Goal: Information Seeking & Learning: Learn about a topic

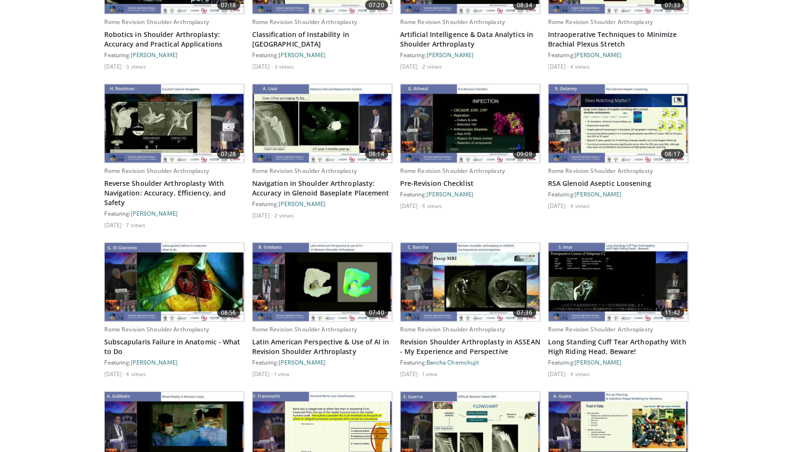
scroll to position [1231, 0]
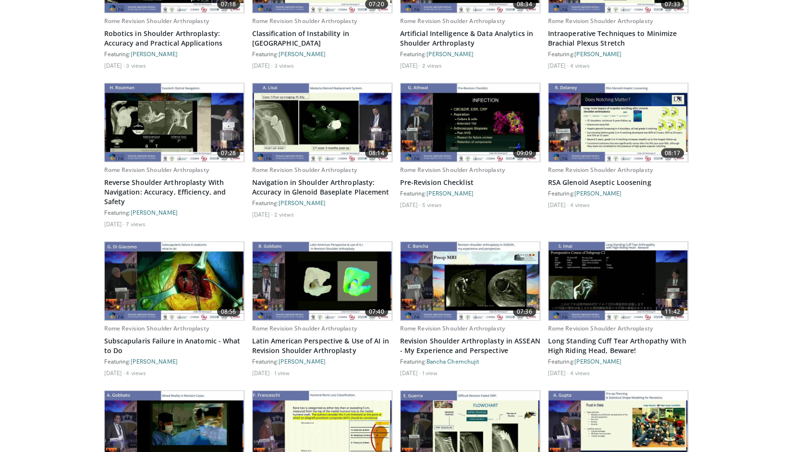
click at [191, 278] on img at bounding box center [174, 281] width 139 height 78
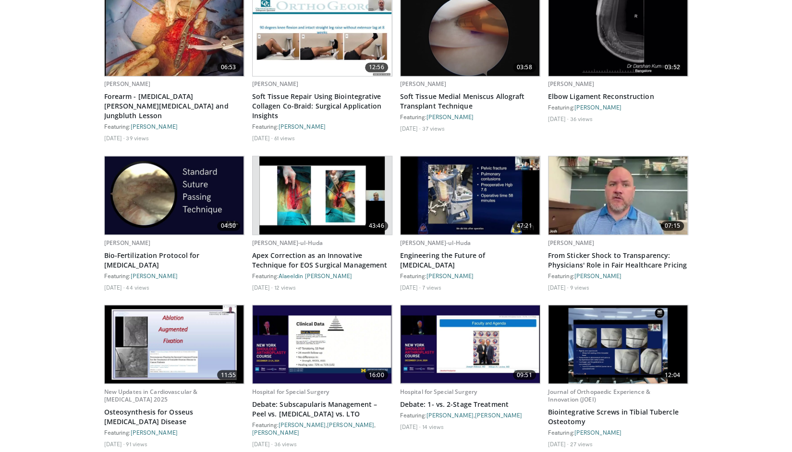
scroll to position [3319, 0]
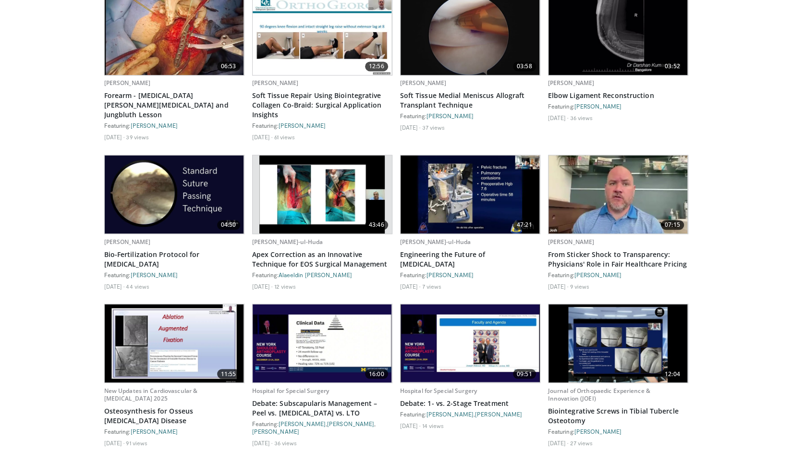
click at [323, 321] on img at bounding box center [322, 343] width 139 height 78
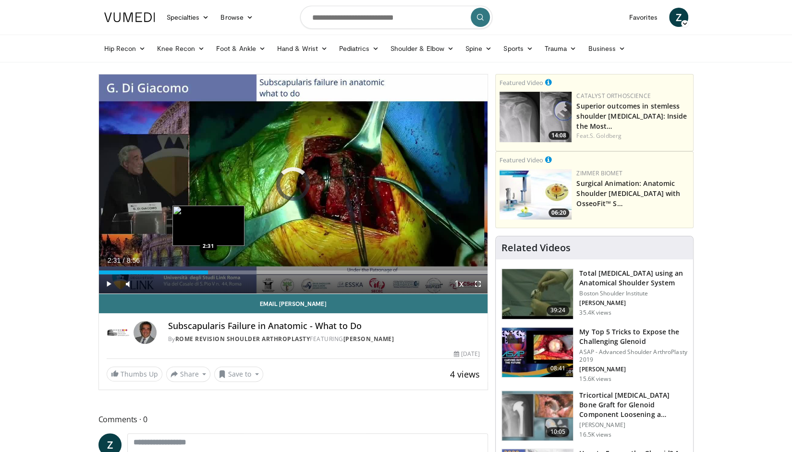
click at [208, 272] on div "Loaded : 7.38% 0:03 2:31" at bounding box center [293, 272] width 389 height 4
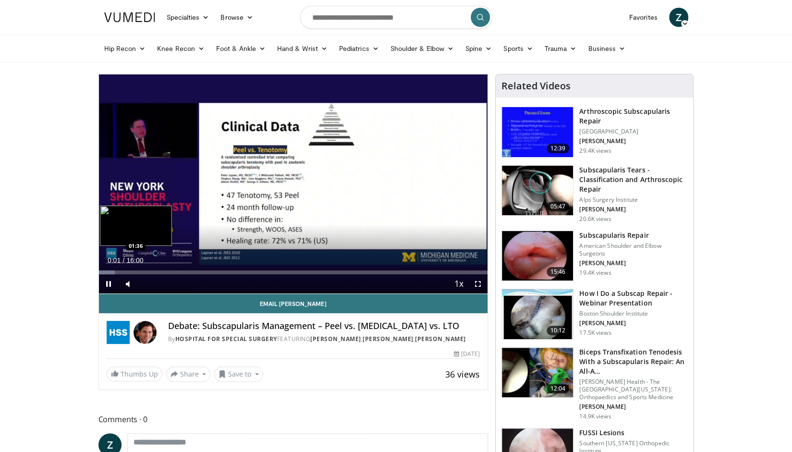
click at [137, 268] on div "Loaded : 4.15% 00:01 01:36" at bounding box center [293, 269] width 389 height 9
click at [163, 271] on div "Loaded : 18.71% 01:51 02:40" at bounding box center [293, 272] width 389 height 4
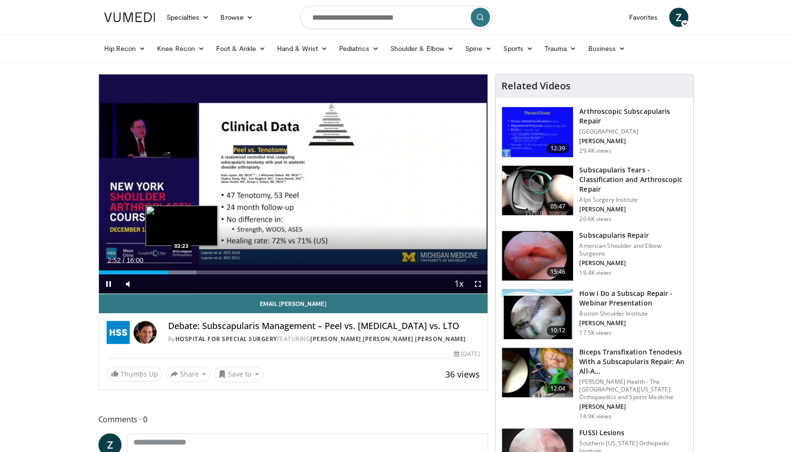
click at [181, 273] on div "Loaded : 24.95% 02:52 03:23" at bounding box center [293, 272] width 389 height 4
click at [203, 270] on div "Progress Bar" at bounding box center [195, 272] width 39 height 4
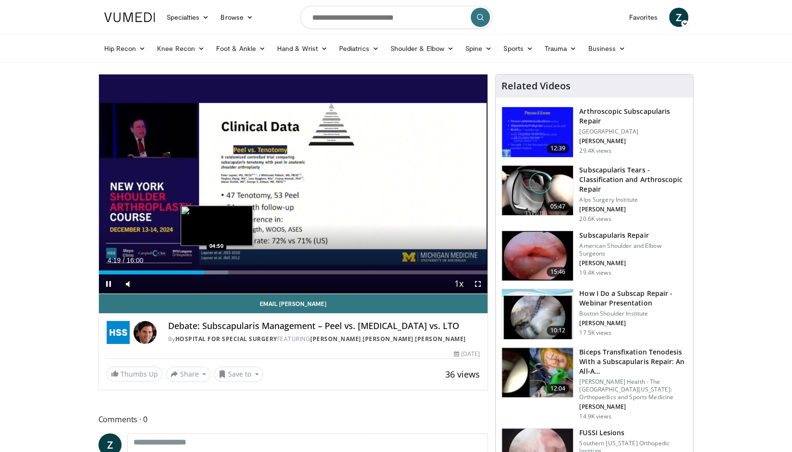
click at [216, 270] on div "Loaded : 33.27% 04:19 04:50" at bounding box center [293, 272] width 389 height 4
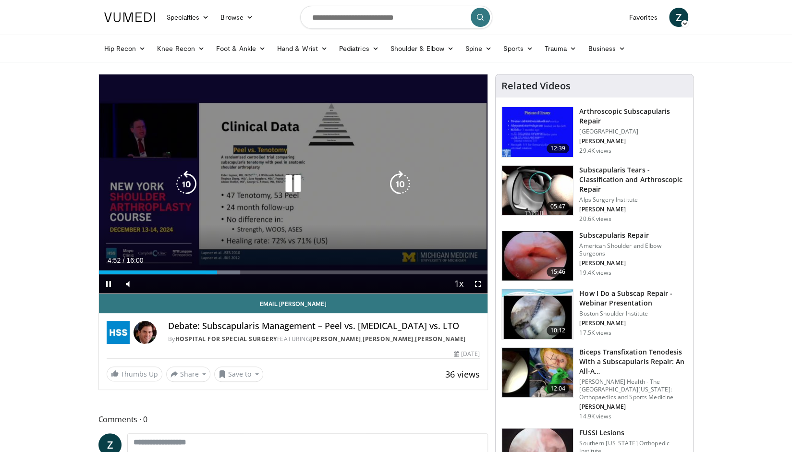
click at [293, 210] on div "10 seconds Tap to unmute" at bounding box center [293, 183] width 389 height 219
click at [292, 186] on icon "Video Player" at bounding box center [292, 183] width 27 height 27
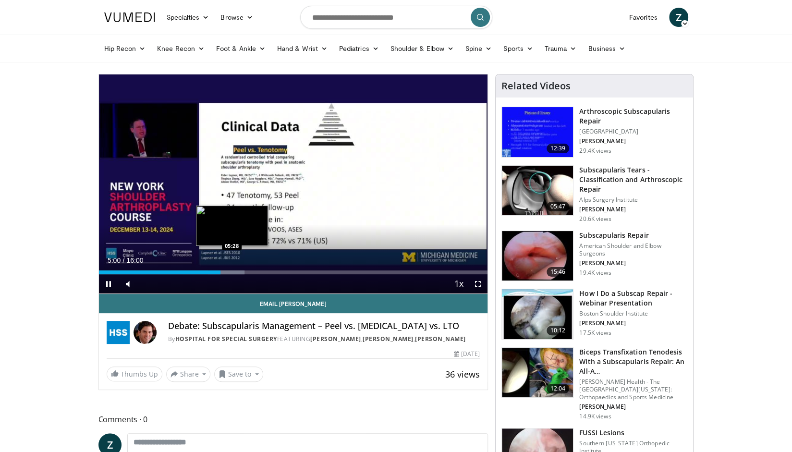
click at [233, 270] on div "Progress Bar" at bounding box center [226, 272] width 36 height 4
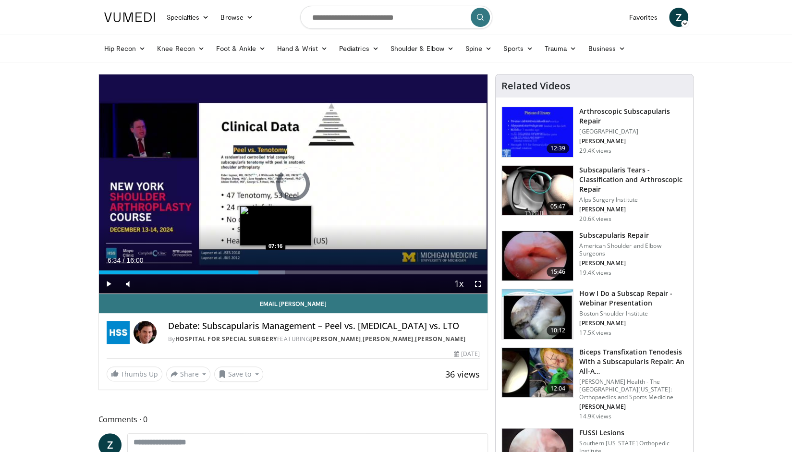
click at [275, 268] on div "Loaded : 47.83% 06:34 07:16" at bounding box center [293, 269] width 389 height 9
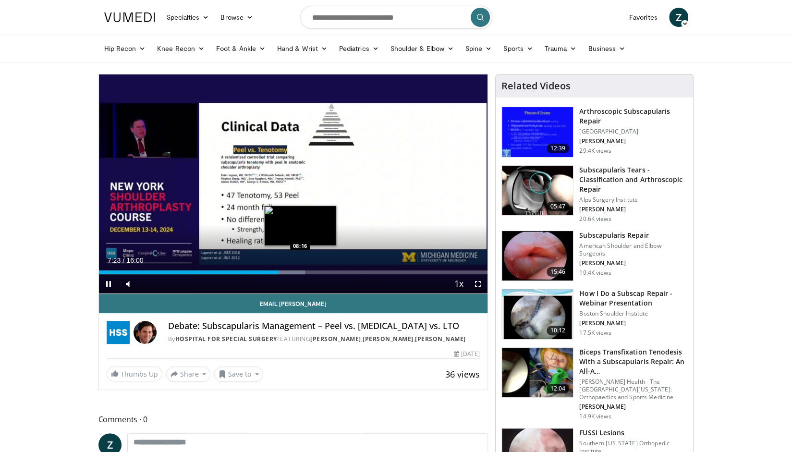
click at [300, 272] on div "Loaded : 53.03% 07:23 08:16" at bounding box center [293, 272] width 389 height 4
click at [318, 270] on div "Loaded : 58.23% 08:18 08:56" at bounding box center [293, 272] width 389 height 4
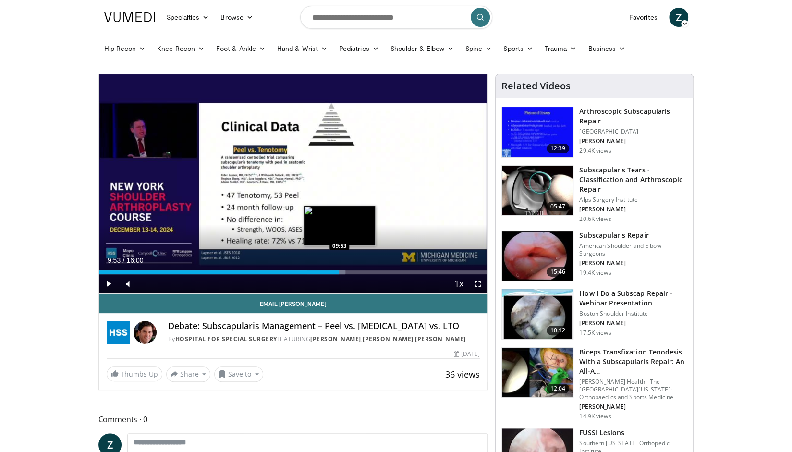
click at [339, 271] on div "Loaded : 63.43% 09:53 09:53" at bounding box center [293, 272] width 389 height 4
click at [366, 273] on div "Loaded : 69.67% 10:02 11:01" at bounding box center [293, 272] width 389 height 4
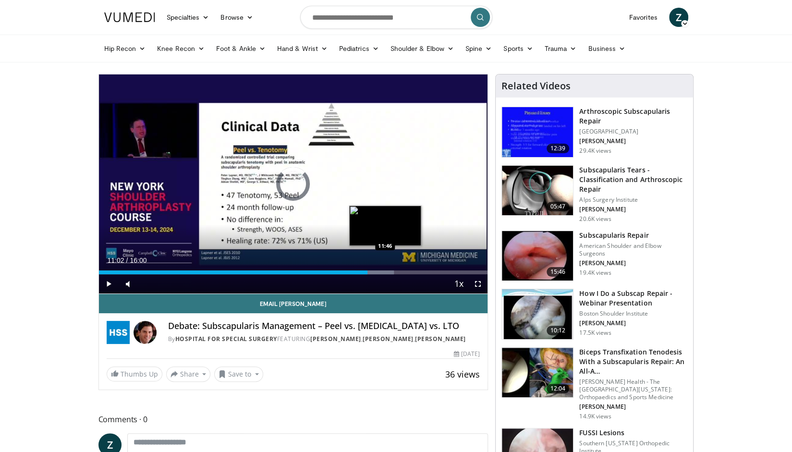
click at [385, 270] on div "Loaded : 75.91% 11:03 11:46" at bounding box center [293, 272] width 389 height 4
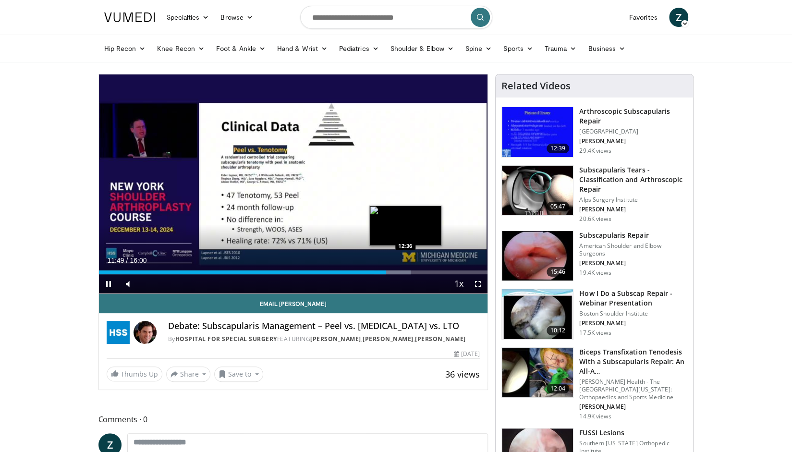
click at [405, 271] on div "Progress Bar" at bounding box center [392, 272] width 36 height 4
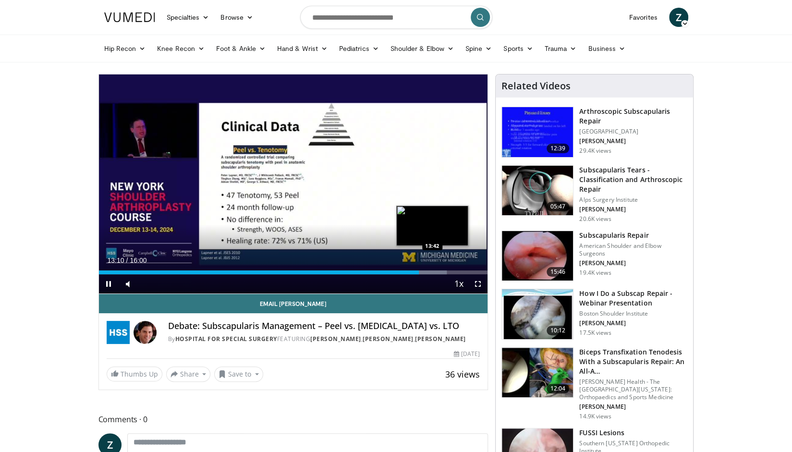
click at [432, 272] on div "Loaded : 89.43% 13:10 13:42" at bounding box center [293, 272] width 389 height 4
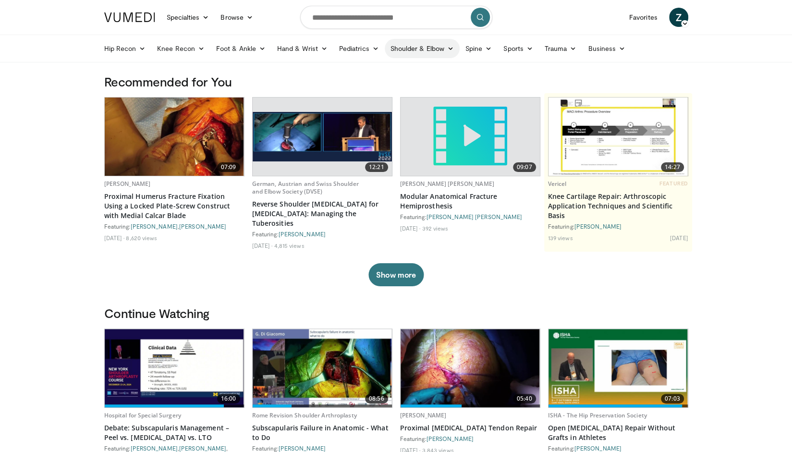
click at [422, 48] on link "Shoulder & Elbow" at bounding box center [422, 48] width 75 height 19
click at [372, 86] on link "Shoulder" at bounding box center [402, 86] width 114 height 15
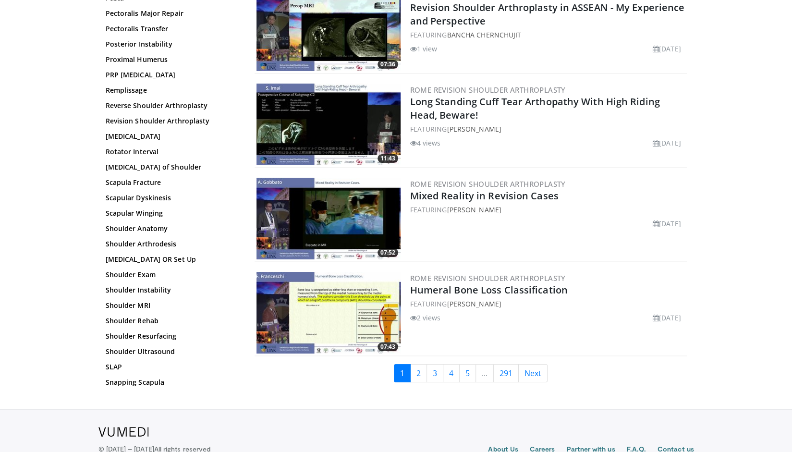
scroll to position [2188, 0]
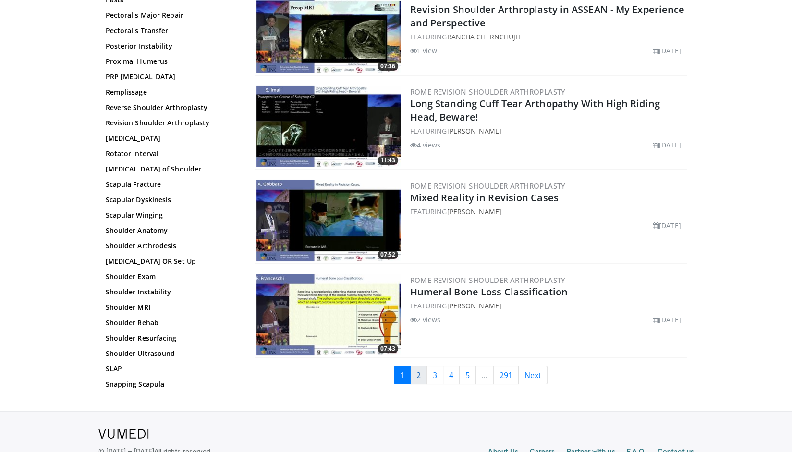
click at [419, 371] on link "2" at bounding box center [418, 375] width 17 height 18
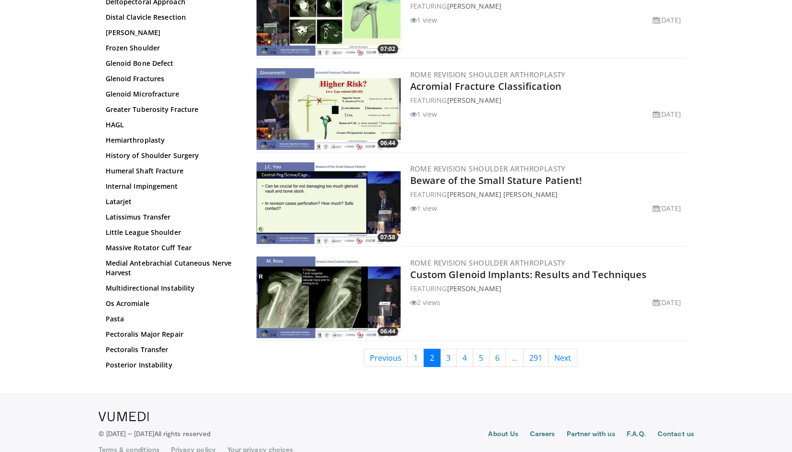
scroll to position [2221, 0]
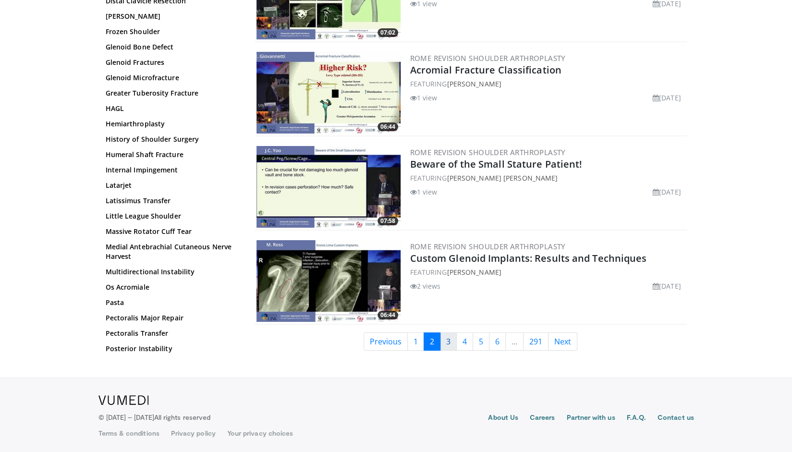
click at [448, 340] on link "3" at bounding box center [448, 341] width 17 height 18
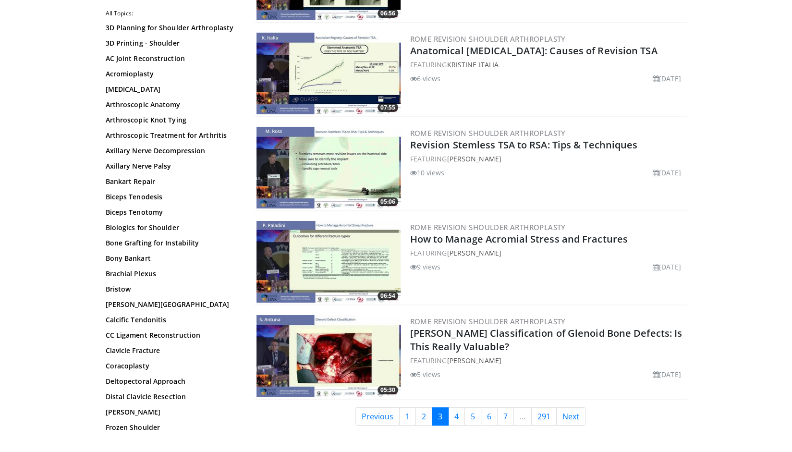
scroll to position [2147, 0]
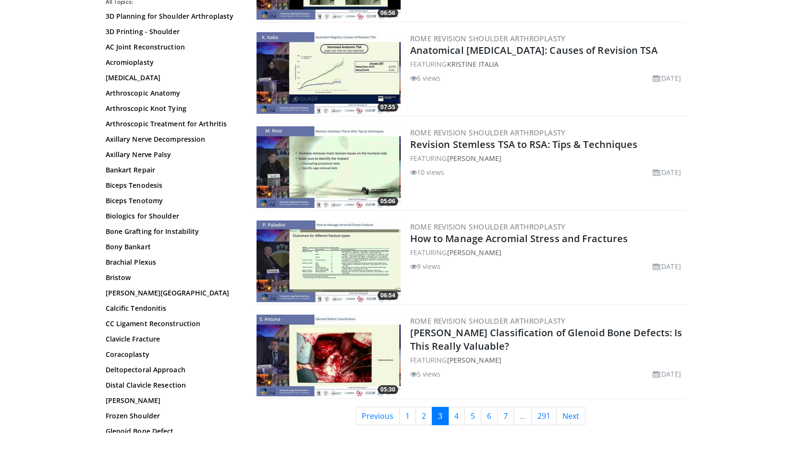
click at [454, 412] on link "4" at bounding box center [456, 416] width 17 height 18
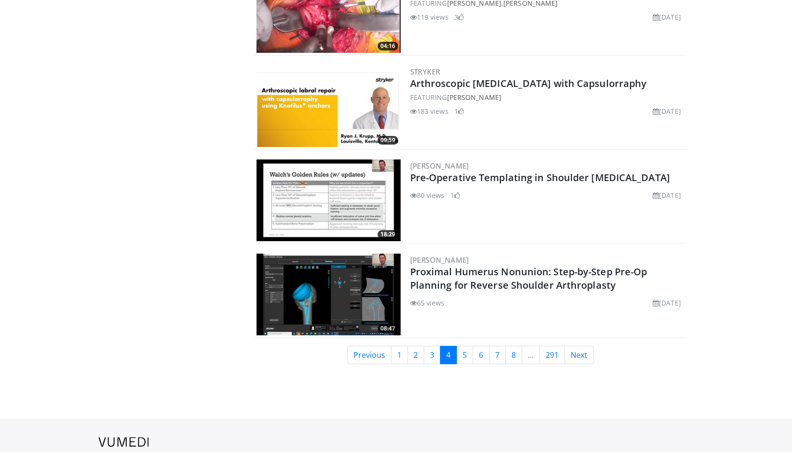
scroll to position [2260, 0]
click at [469, 348] on link "5" at bounding box center [464, 354] width 17 height 18
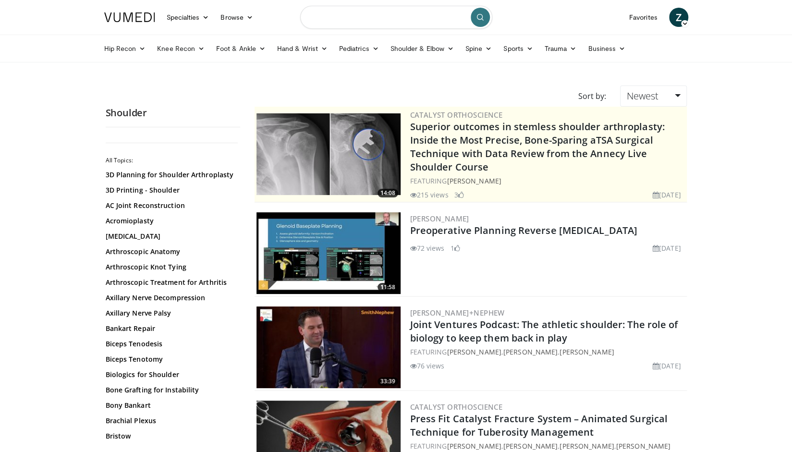
click at [372, 14] on input "Search topics, interventions" at bounding box center [396, 17] width 192 height 23
type input "**********"
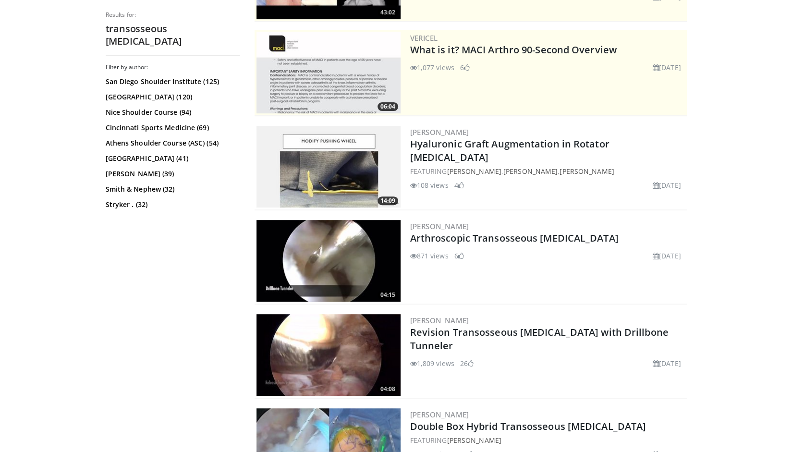
scroll to position [172, 0]
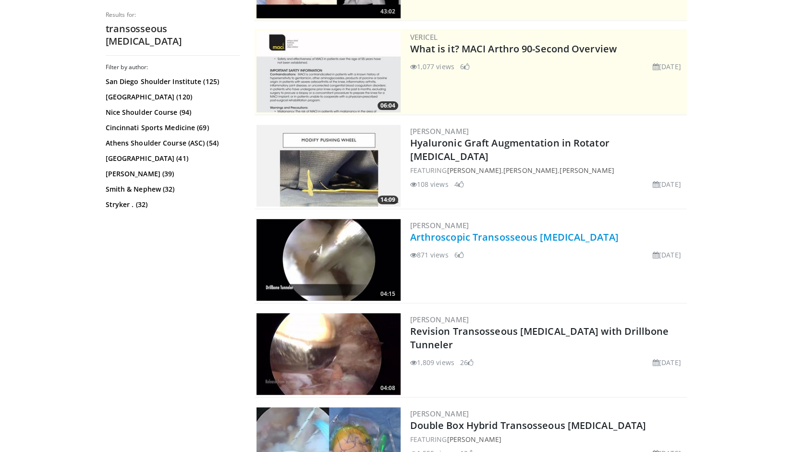
click at [527, 238] on link "Arthroscopic Transosseous [MEDICAL_DATA]" at bounding box center [514, 236] width 208 height 13
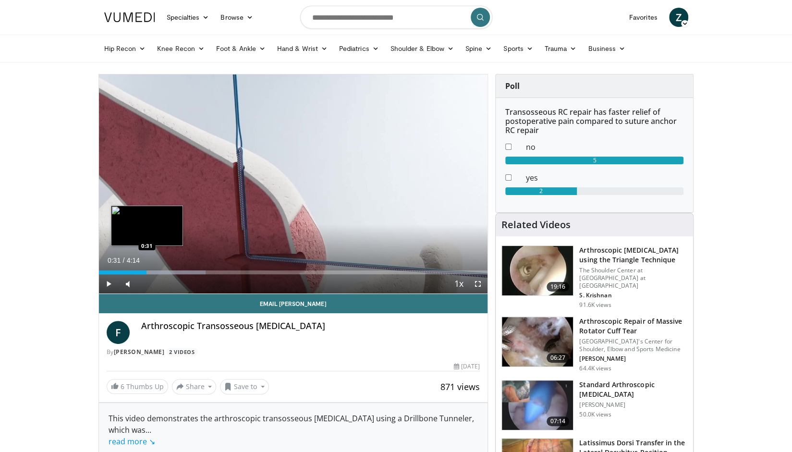
click at [146, 272] on div "Progress Bar" at bounding box center [152, 272] width 107 height 4
click at [174, 272] on div "Loaded : 31.43% 0:49 0:49" at bounding box center [293, 272] width 389 height 4
click at [156, 269] on div "Loaded : 47.04% 0:56 0:35" at bounding box center [293, 269] width 389 height 9
click at [169, 270] on div "Loaded : 47.04% 0:39 0:46" at bounding box center [293, 272] width 389 height 4
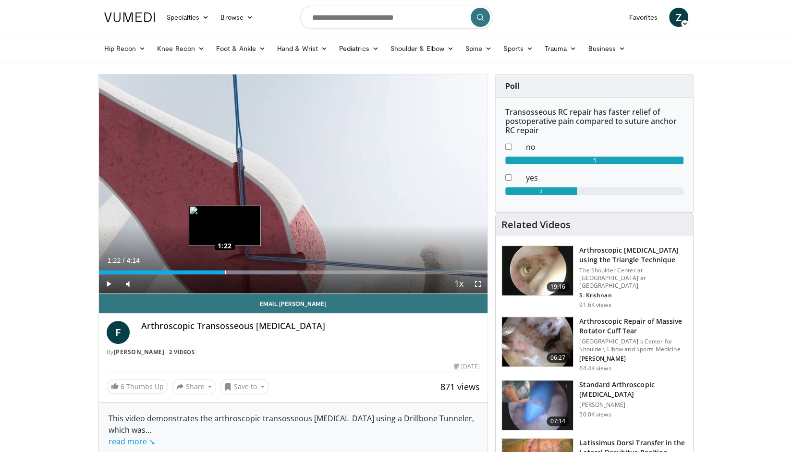
click at [224, 270] on div "Loaded : 50.96% 1:22 1:22" at bounding box center [293, 272] width 389 height 4
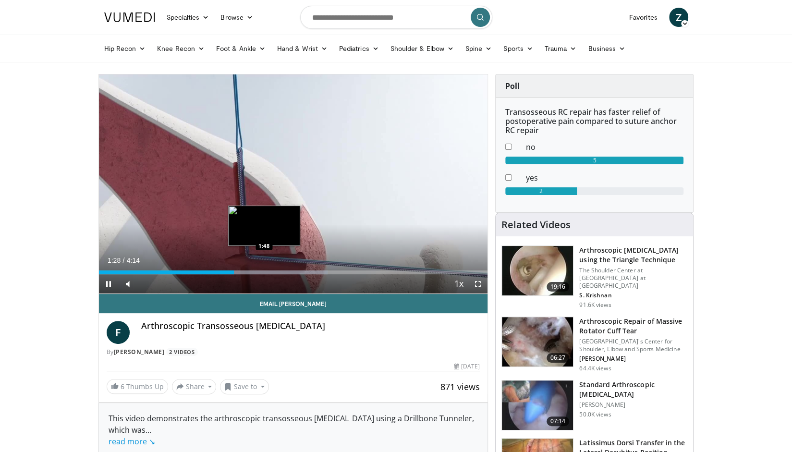
click at [264, 272] on div "Progress Bar" at bounding box center [254, 272] width 146 height 4
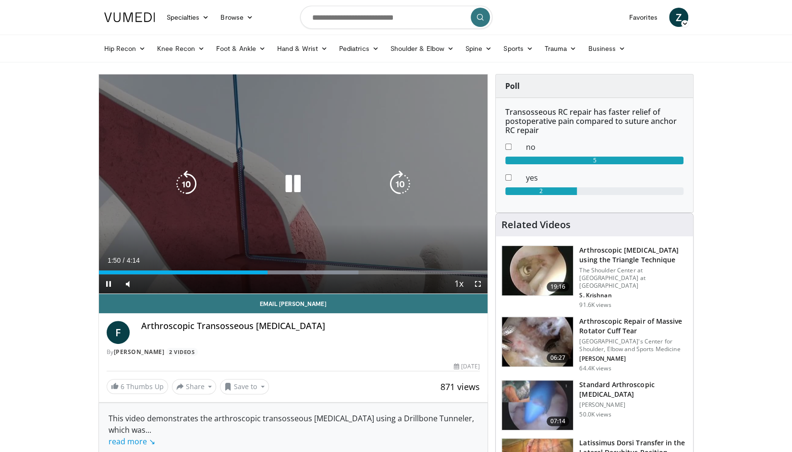
click at [294, 181] on icon "Video Player" at bounding box center [292, 183] width 27 height 27
